Goal: Information Seeking & Learning: Learn about a topic

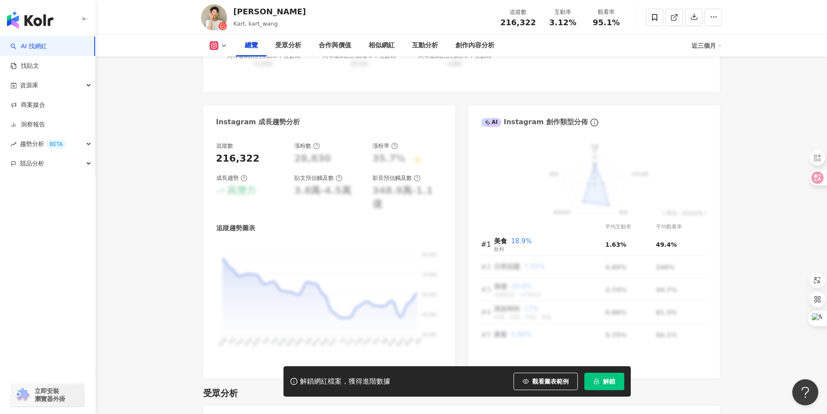
scroll to position [420, 0]
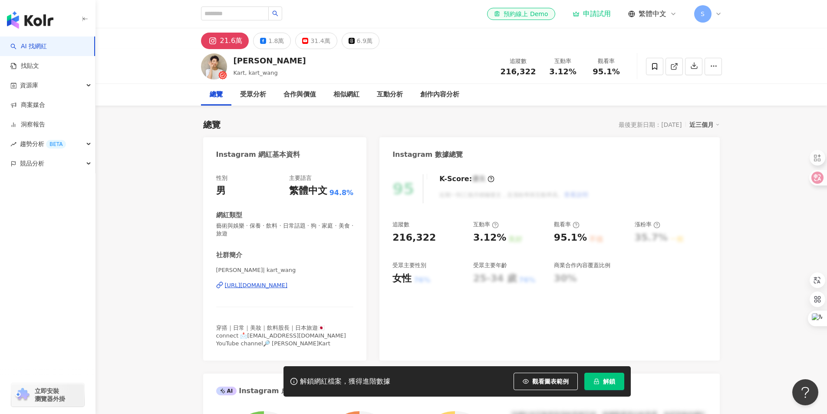
click at [168, 98] on div "總覽 受眾分析 合作與價值 相似網紅 互動分析 創作內容分析" at bounding box center [462, 95] width 732 height 22
click at [46, 16] on img "button" at bounding box center [30, 19] width 46 height 17
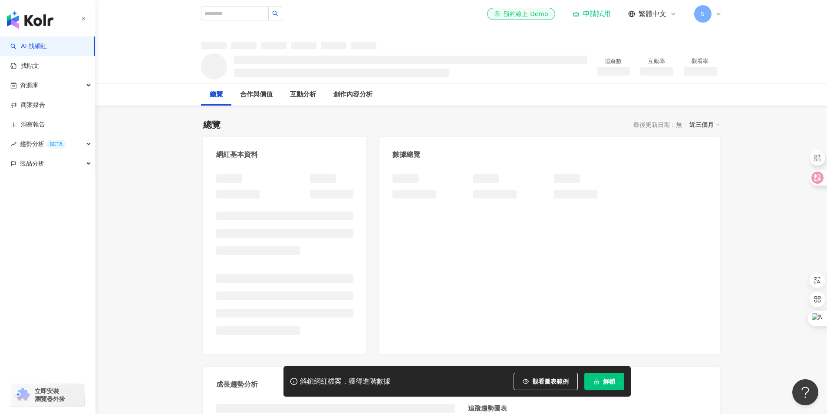
click at [41, 46] on link "AI 找網紅" at bounding box center [28, 46] width 36 height 9
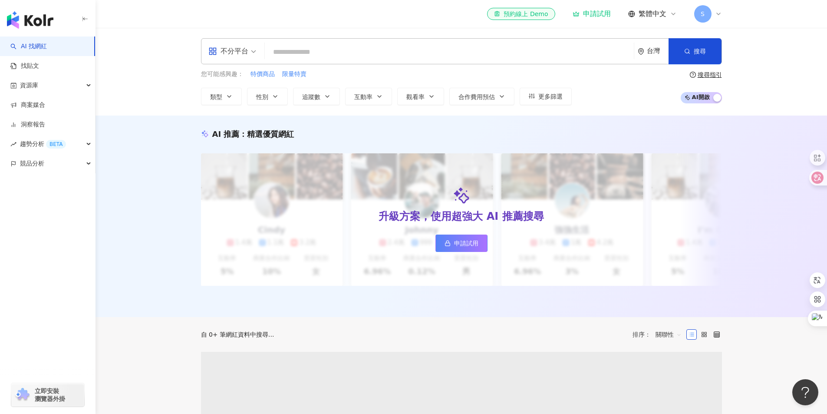
click at [315, 50] on input "search" at bounding box center [449, 52] width 362 height 16
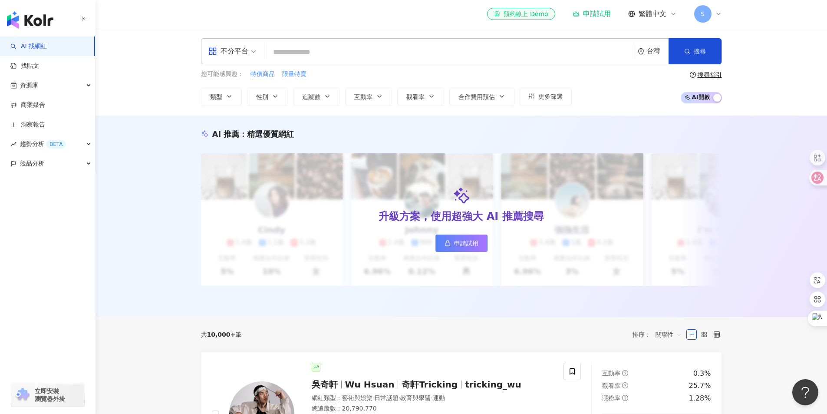
click at [356, 48] on input "search" at bounding box center [449, 52] width 362 height 16
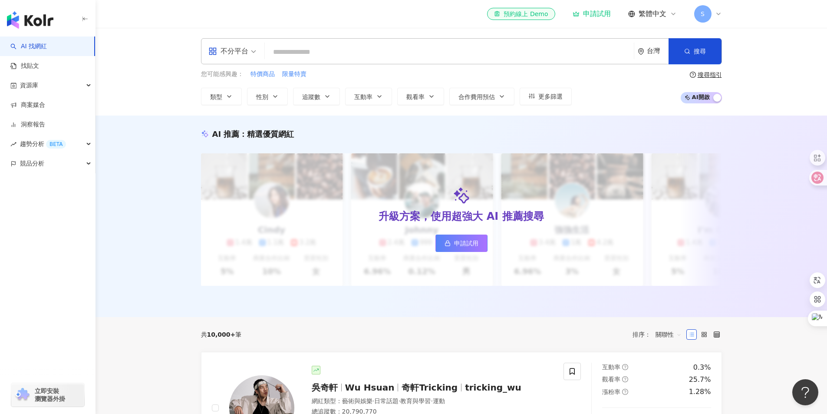
click at [356, 48] on input "search" at bounding box center [449, 52] width 362 height 16
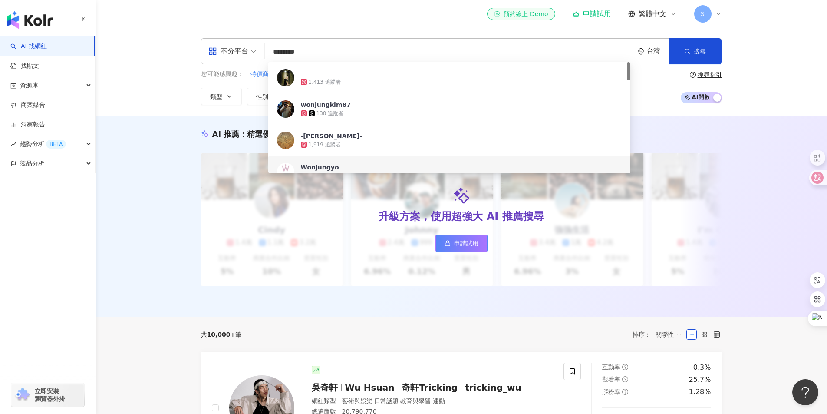
type input "*********"
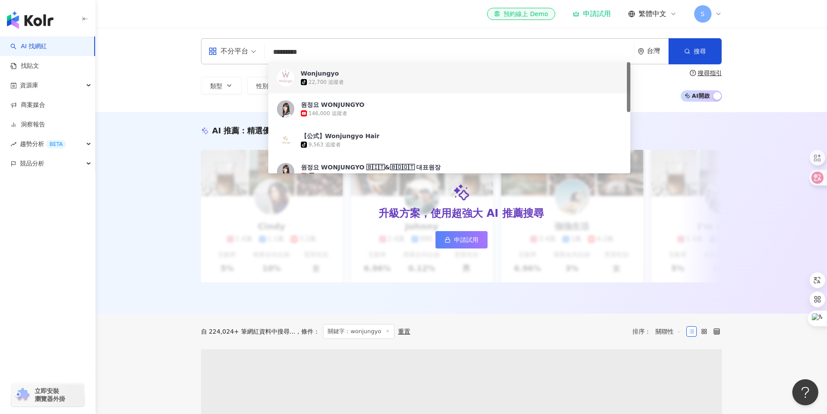
click at [375, 83] on div "tiktok-icon 22,700 追蹤者" at bounding box center [461, 82] width 321 height 9
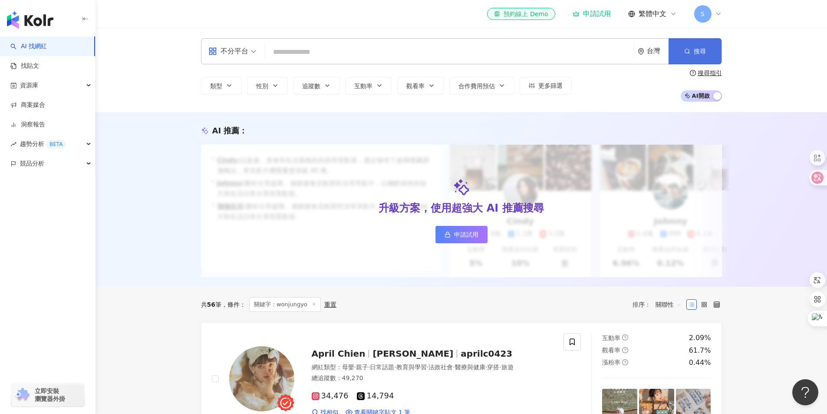
click at [396, 44] on button "搜尋" at bounding box center [695, 51] width 53 height 26
click at [396, 49] on span "搜尋" at bounding box center [700, 51] width 12 height 7
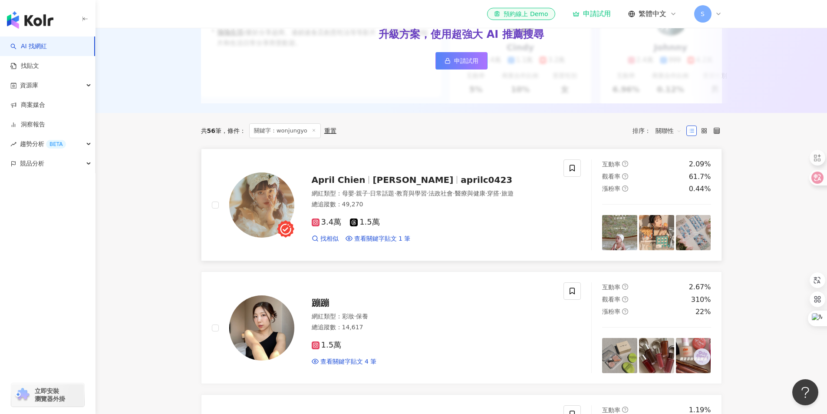
click at [363, 227] on span "1.5萬" at bounding box center [365, 222] width 30 height 9
click at [393, 243] on span "查看關鍵字貼文 1 筆" at bounding box center [382, 238] width 56 height 9
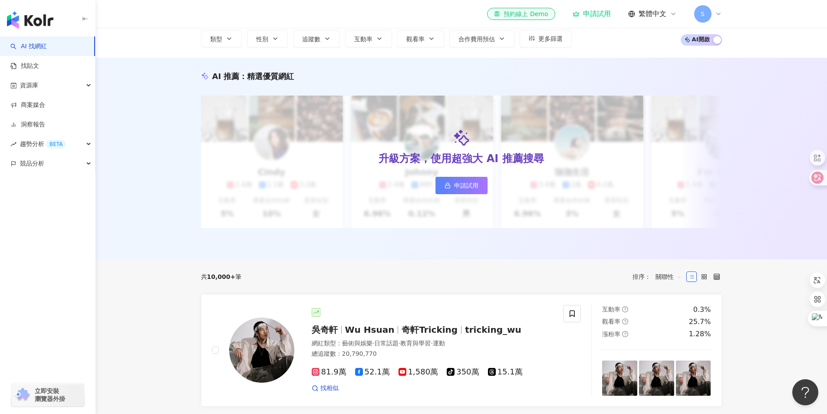
scroll to position [130, 0]
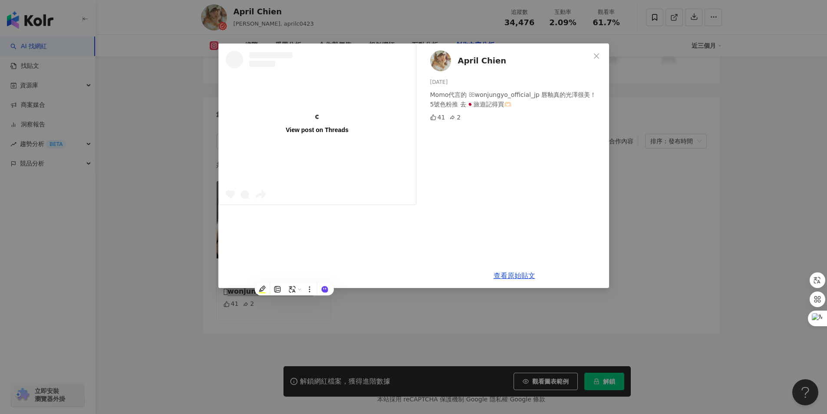
scroll to position [2633, 0]
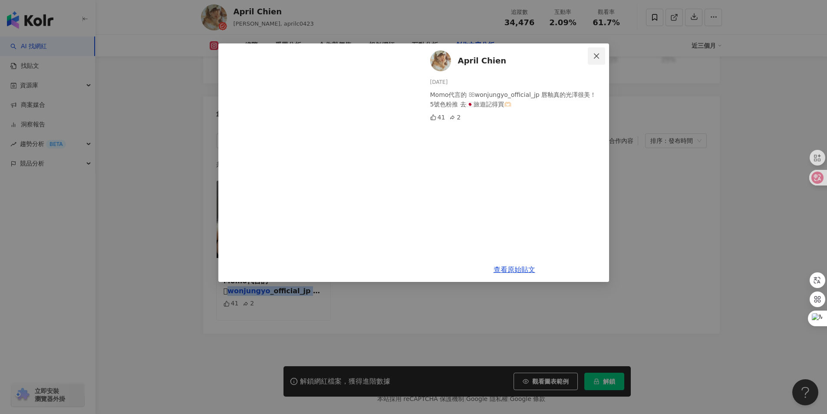
click at [597, 60] on button "Close" at bounding box center [596, 55] width 17 height 17
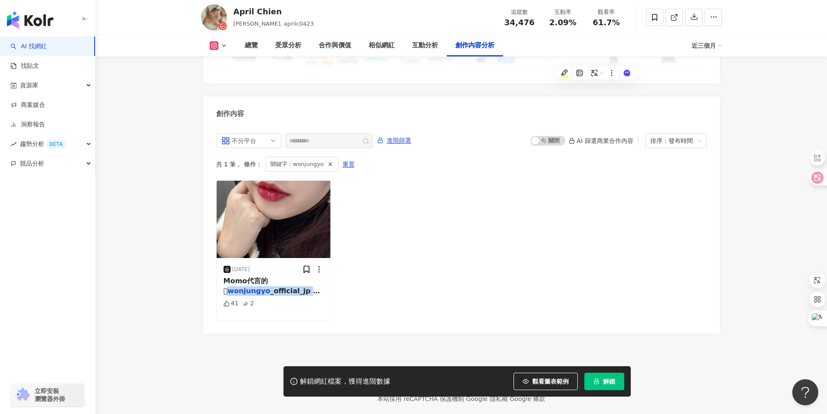
click at [441, 237] on div "2024/12/29 Momo代言的  wonjungyo _official_jp 唇釉真的光澤很美！ 5號色粉推 去🇯🇵旅遊記得買🫶🏻 41 2" at bounding box center [461, 250] width 491 height 140
